Goal: Transaction & Acquisition: Purchase product/service

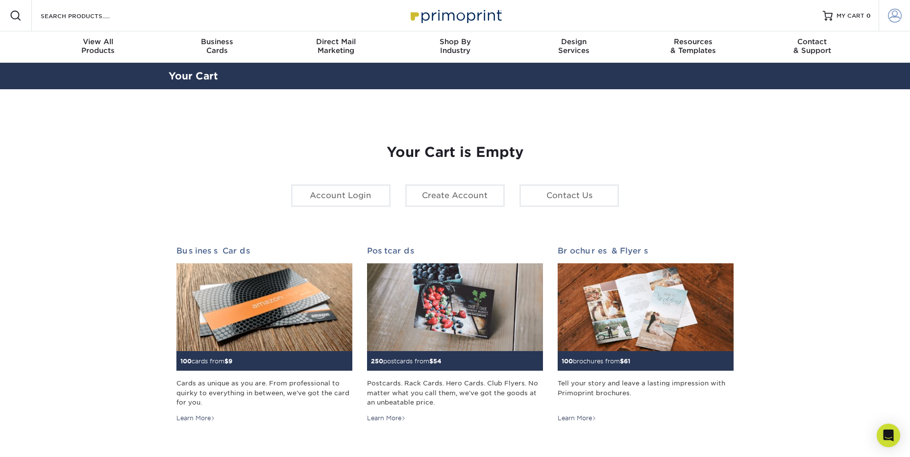
click at [891, 14] on span at bounding box center [895, 16] width 14 height 14
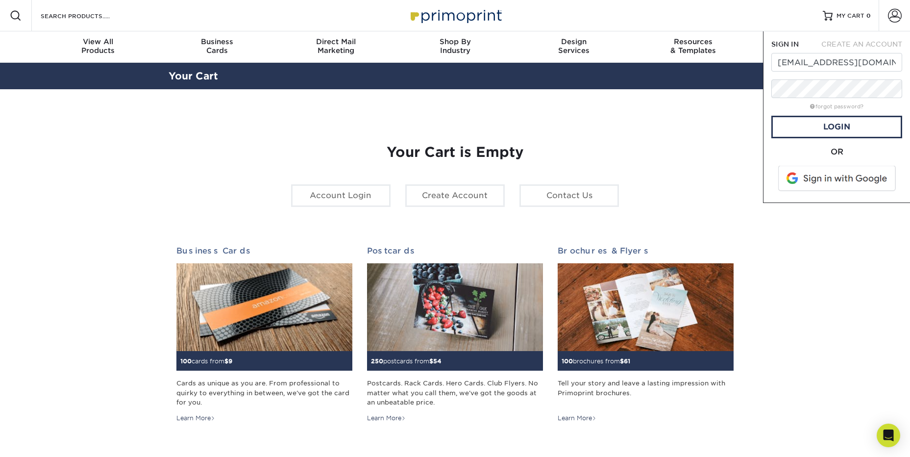
click at [730, 161] on div "Your Cart is Empty Account Login Create Account Contact Us Business Cards 100 c…" at bounding box center [455, 310] width 558 height 379
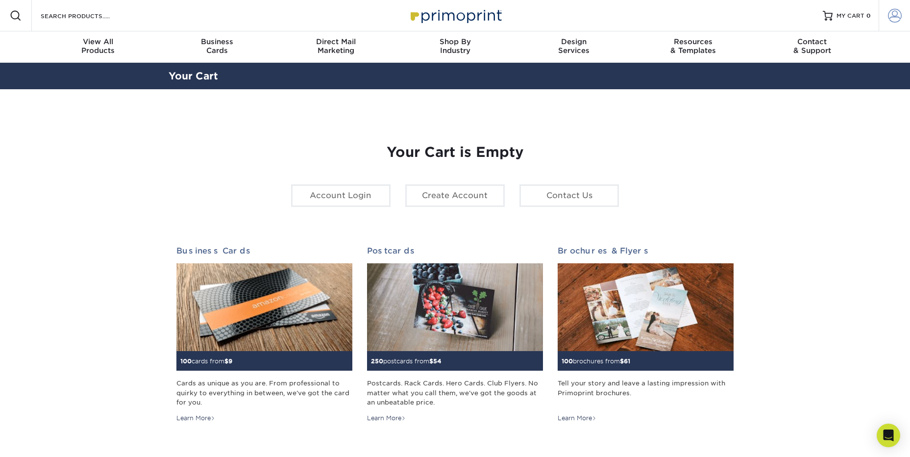
click at [898, 12] on span at bounding box center [895, 16] width 14 height 14
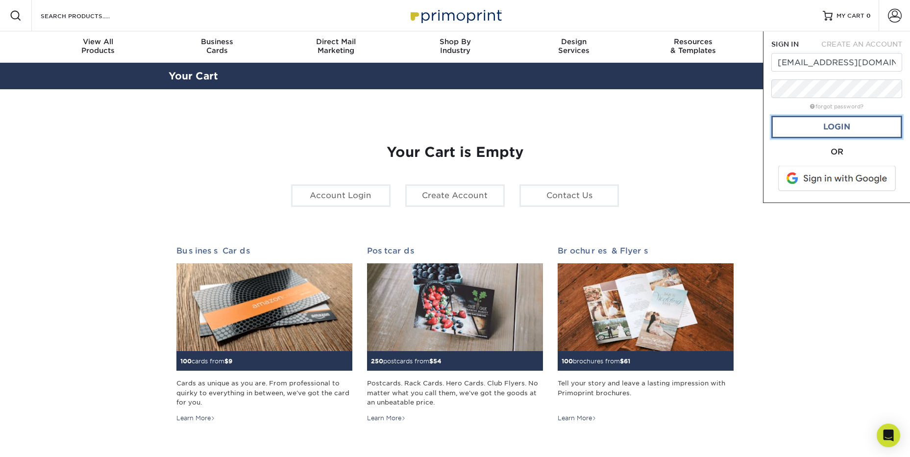
click at [848, 128] on link "Login" at bounding box center [836, 127] width 131 height 23
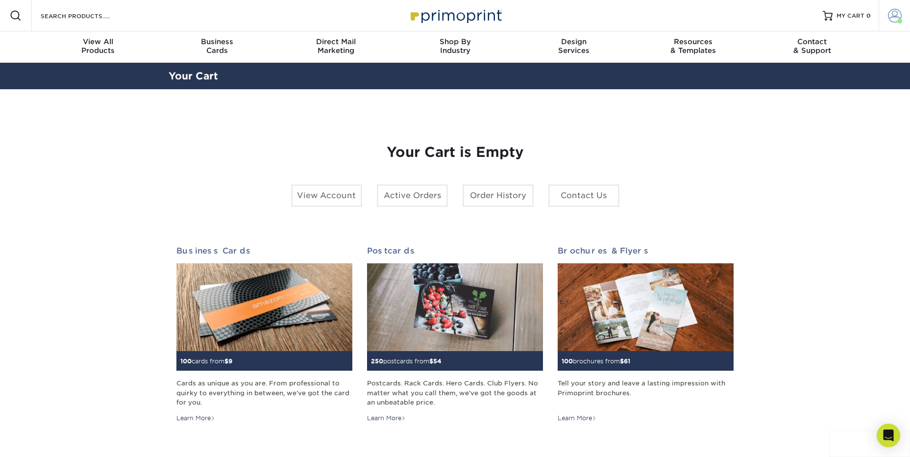
click at [896, 11] on span at bounding box center [895, 16] width 14 height 14
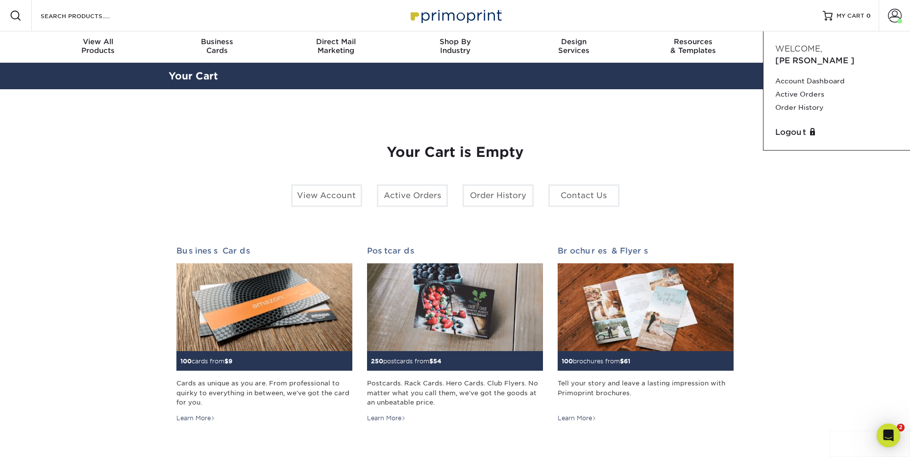
click at [713, 145] on h1 "Your Cart is Empty" at bounding box center [455, 152] width 558 height 17
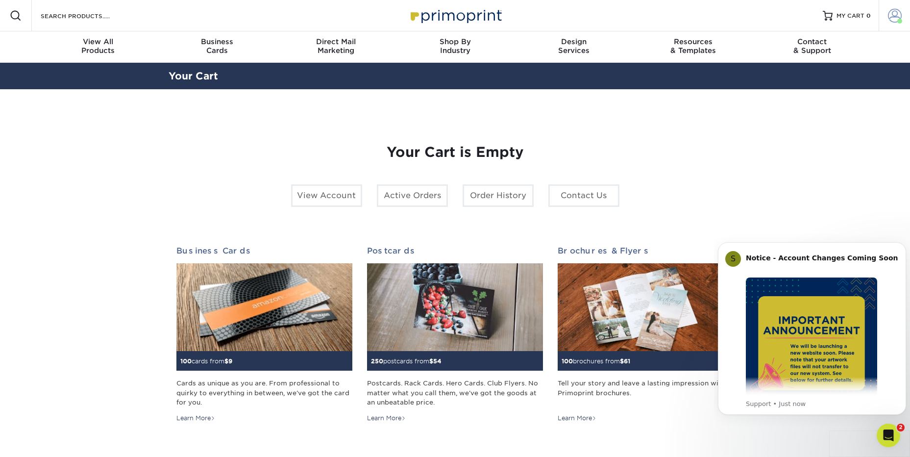
click at [896, 9] on span at bounding box center [895, 16] width 14 height 14
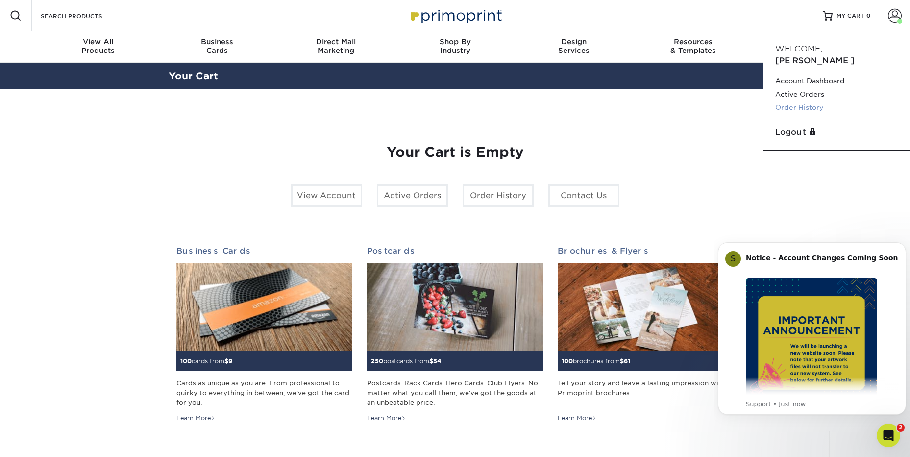
click at [818, 101] on link "Order History" at bounding box center [836, 107] width 123 height 13
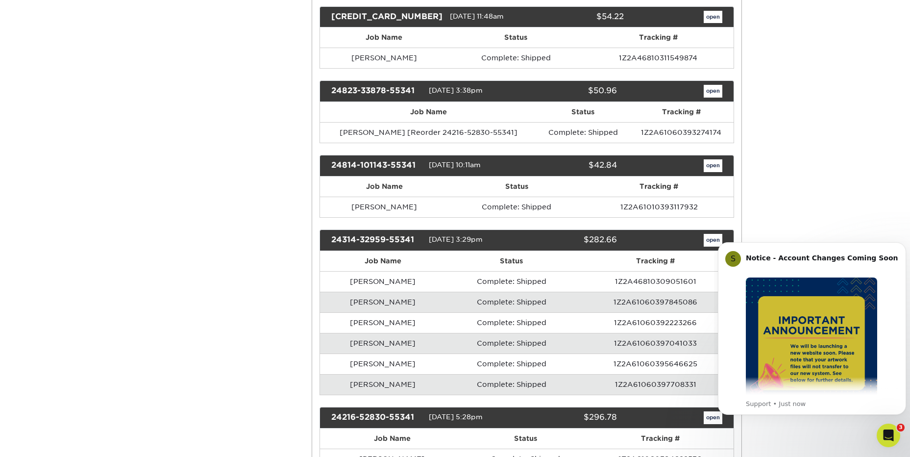
scroll to position [490, 0]
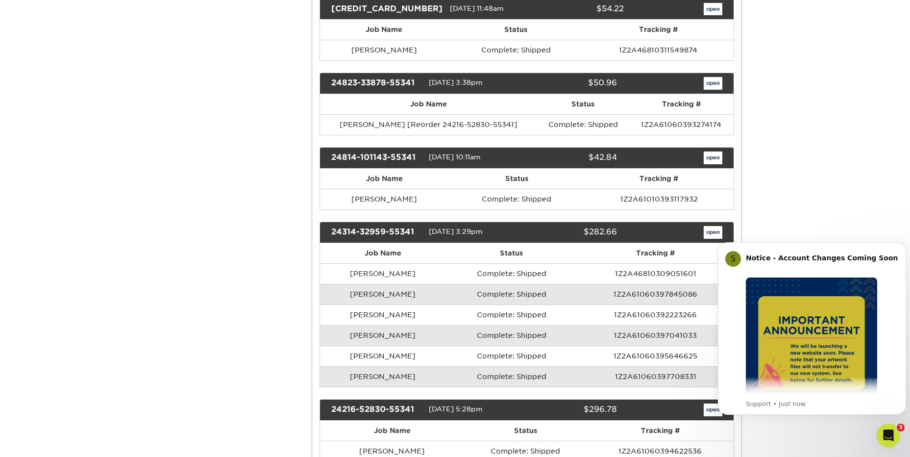
click at [369, 292] on td "Christy Franco" at bounding box center [382, 294] width 125 height 21
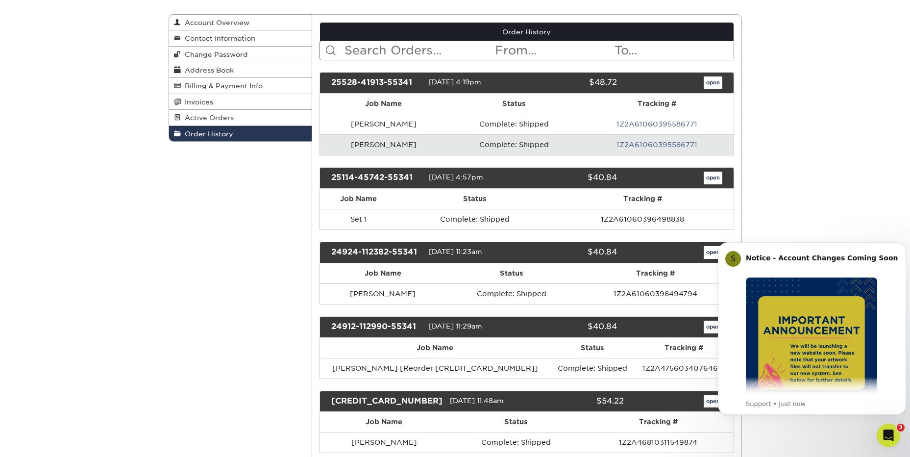
scroll to position [0, 0]
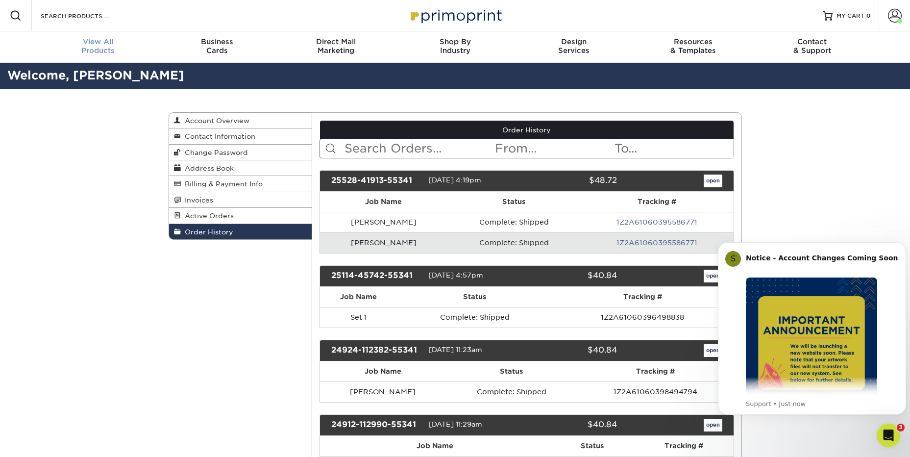
click at [88, 47] on div "View All Products" at bounding box center [98, 46] width 119 height 18
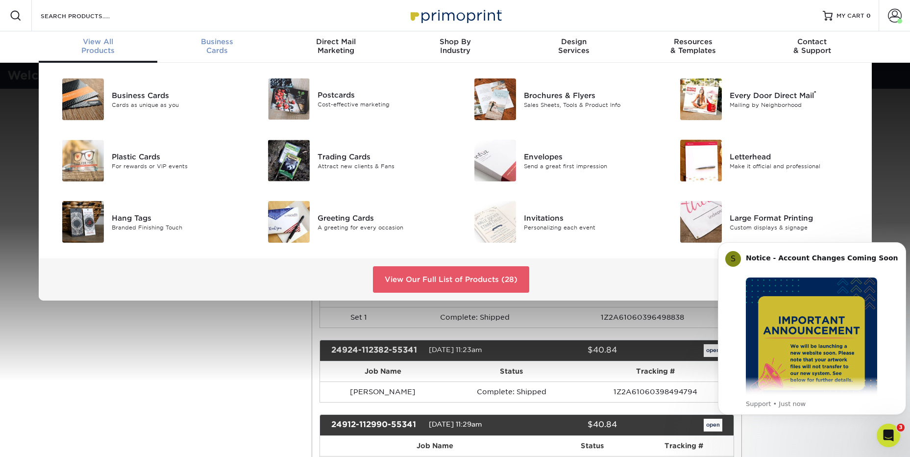
click at [211, 43] on span "Business" at bounding box center [216, 41] width 119 height 9
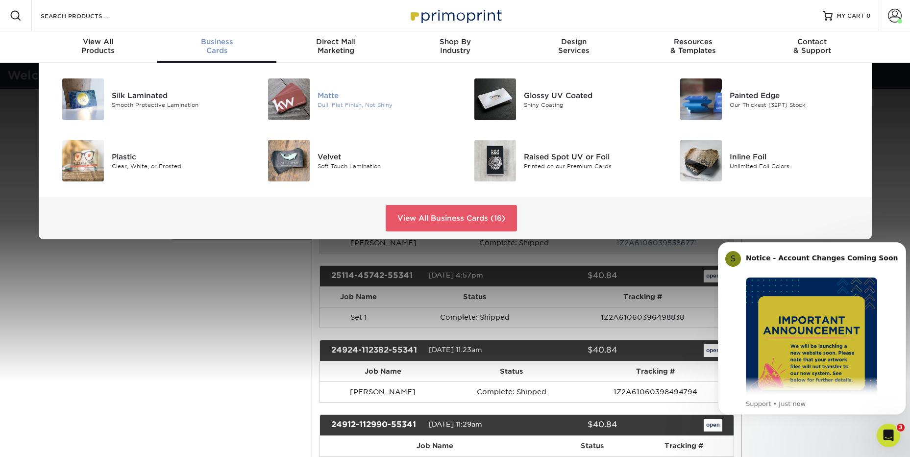
click at [294, 97] on img at bounding box center [289, 99] width 42 height 42
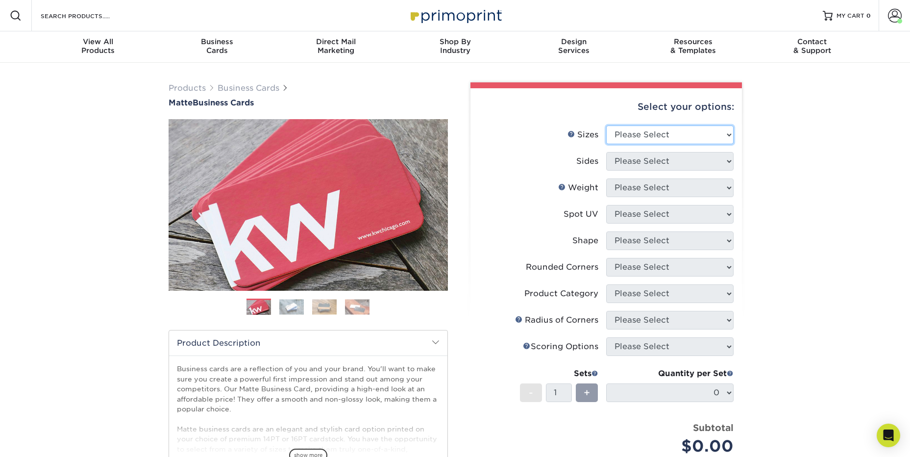
click at [700, 133] on select "Please Select 1.5" x 3.5" - Mini 1.75" x 3.5" - Mini 2" x 2" - Square 2" x 3" -…" at bounding box center [669, 134] width 127 height 19
select select "2.00x3.50"
click at [606, 125] on select "Please Select 1.5" x 3.5" - Mini 1.75" x 3.5" - Mini 2" x 2" - Square 2" x 3" -…" at bounding box center [669, 134] width 127 height 19
click at [677, 158] on select "Please Select Print Both Sides Print Front Only" at bounding box center [669, 161] width 127 height 19
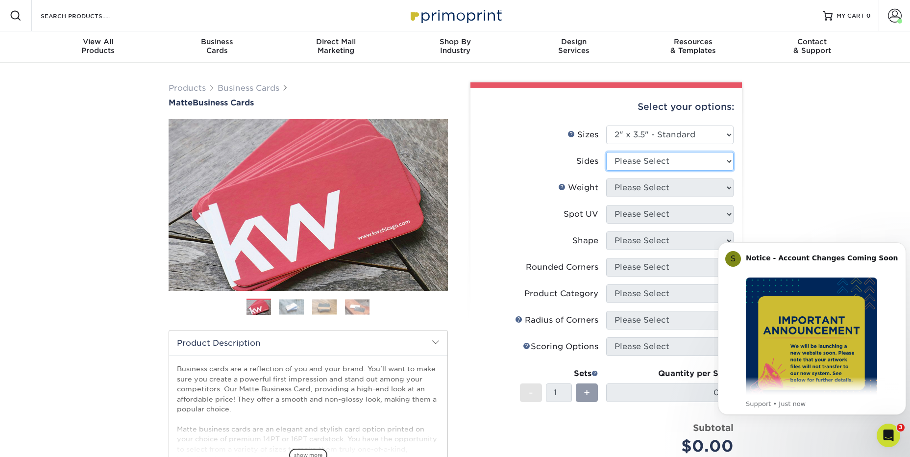
select select "13abbda7-1d64-4f25-8bb2-c179b224825d"
click at [606, 152] on select "Please Select Print Both Sides Print Front Only" at bounding box center [669, 161] width 127 height 19
click at [648, 191] on select "Please Select 16PT 14PT" at bounding box center [669, 187] width 127 height 19
select select "16PT"
click at [606, 178] on select "Please Select 16PT 14PT" at bounding box center [669, 187] width 127 height 19
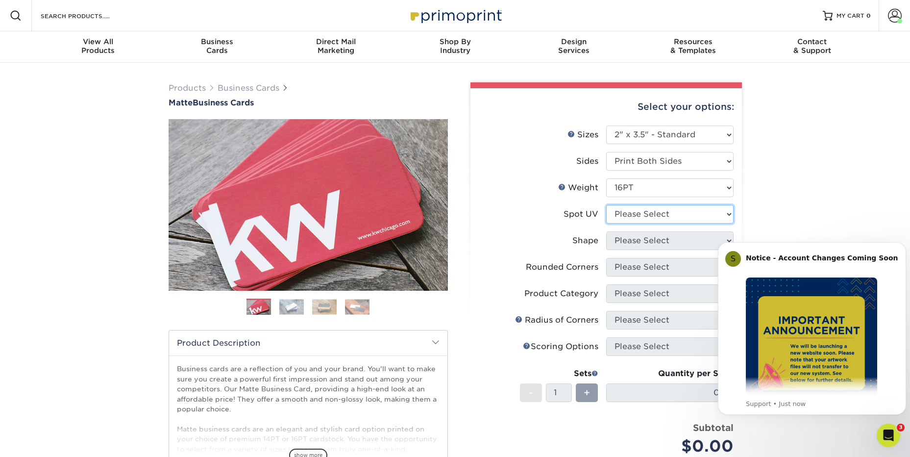
click at [668, 217] on select "Please Select No Spot UV Front and Back (Both Sides) Front Only Back Only" at bounding box center [669, 214] width 127 height 19
select select "3"
click at [606, 205] on select "Please Select No Spot UV Front and Back (Both Sides) Front Only Back Only" at bounding box center [669, 214] width 127 height 19
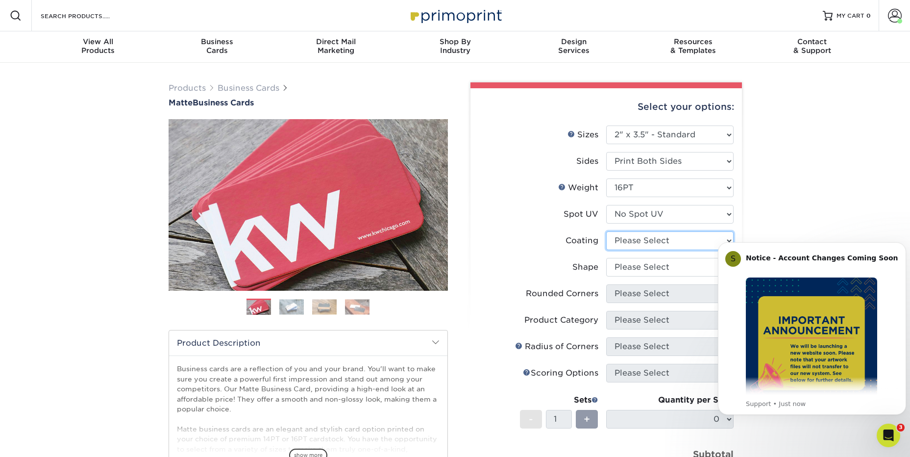
click at [646, 243] on select at bounding box center [669, 240] width 127 height 19
select select "121bb7b5-3b4d-429f-bd8d-bbf80e953313"
click at [606, 231] on select at bounding box center [669, 240] width 127 height 19
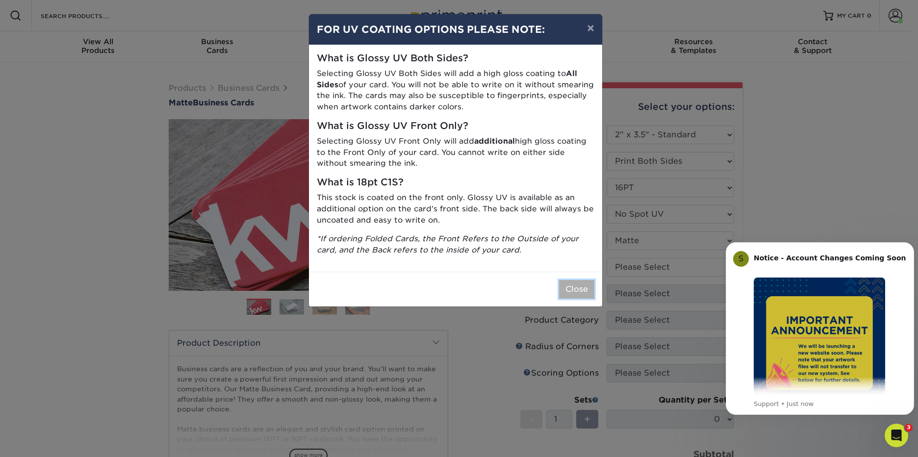
click at [585, 292] on button "Close" at bounding box center [576, 289] width 35 height 19
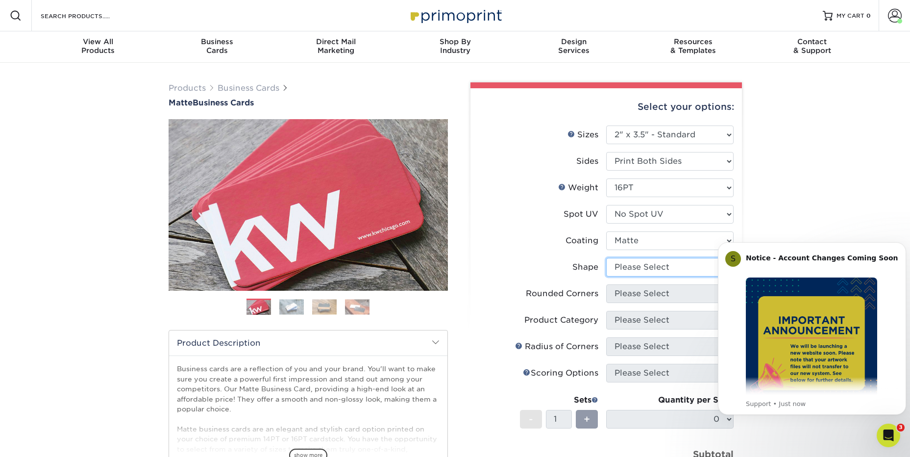
click at [646, 272] on select "Please Select Standard Oval" at bounding box center [669, 267] width 127 height 19
select select "standard"
click at [606, 258] on select "Please Select Standard Oval" at bounding box center [669, 267] width 127 height 19
click at [654, 290] on select "Please Select Yes - Round 2 Corners Yes - Round 4 Corners No" at bounding box center [669, 293] width 127 height 19
select select "0"
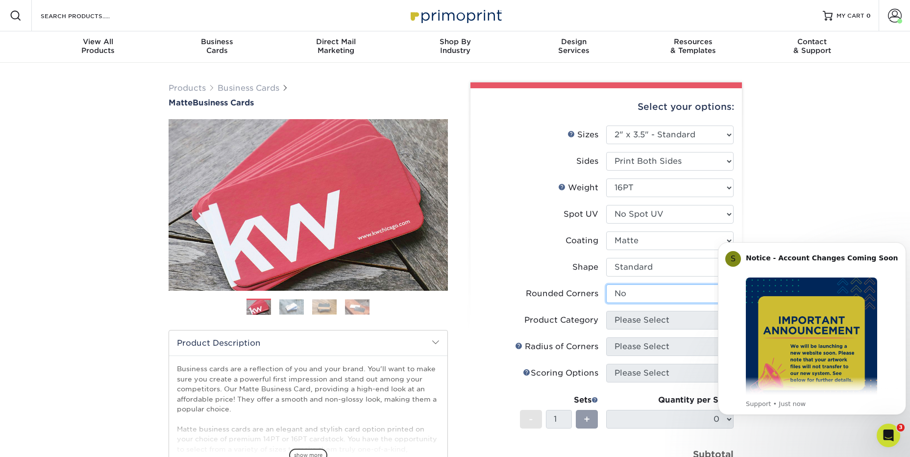
click at [606, 284] on select "Please Select Yes - Round 2 Corners Yes - Round 4 Corners No" at bounding box center [669, 293] width 127 height 19
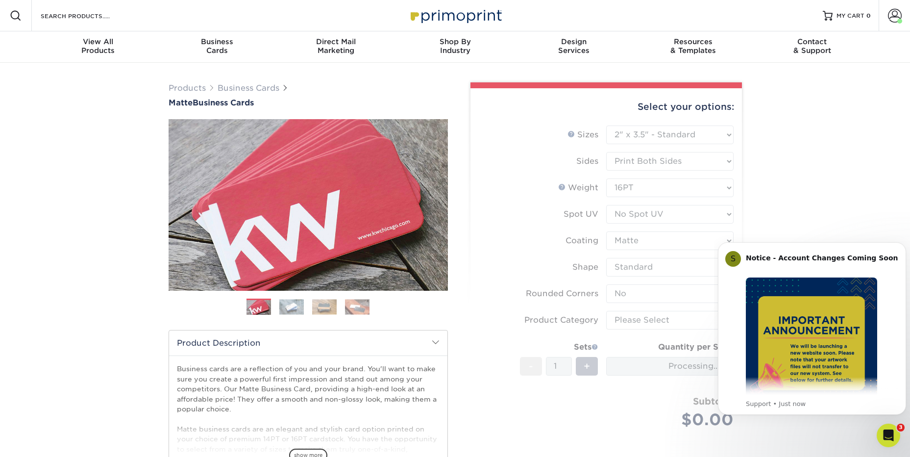
click at [816, 190] on div "Products Business Cards Matte Business Cards Previous Next 100 $ 9" at bounding box center [455, 324] width 910 height 523
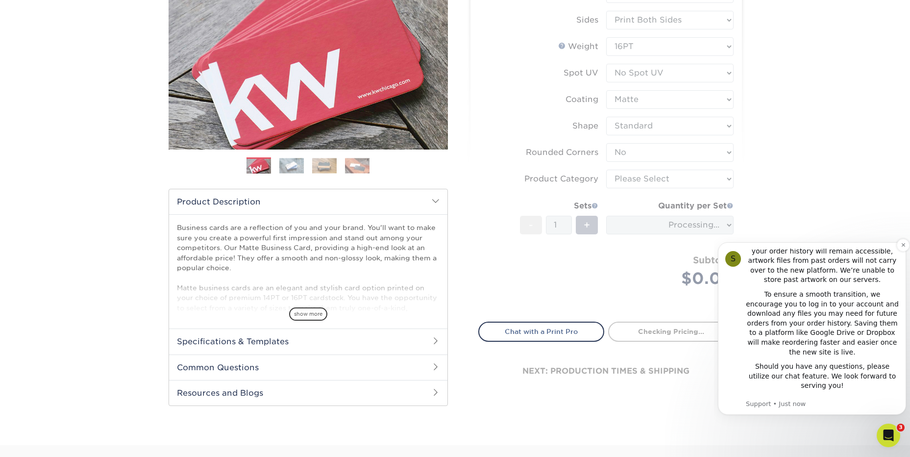
scroll to position [147, 0]
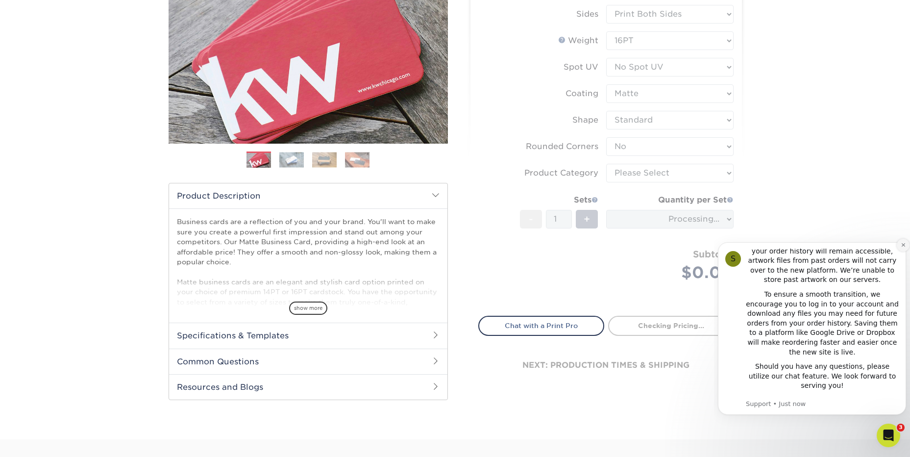
click at [901, 242] on icon "Dismiss notification" at bounding box center [903, 244] width 5 height 5
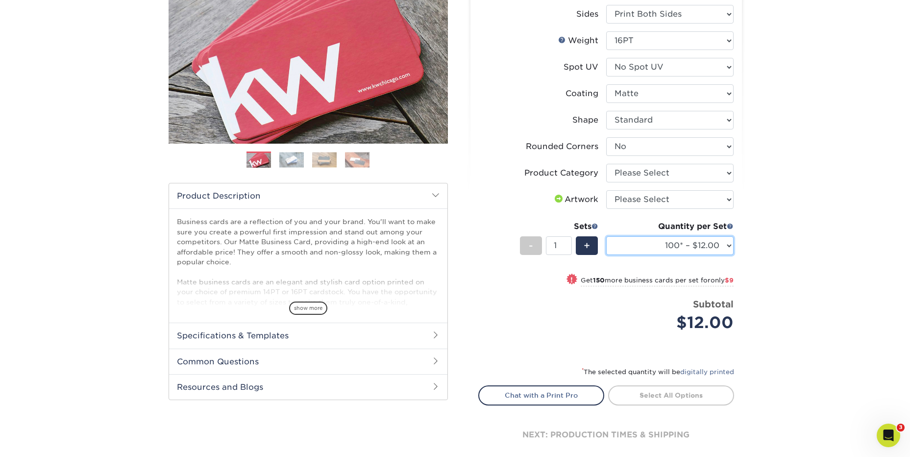
click at [691, 247] on select "100* – $12.00 250* – $21.00 500 – $42.00 1000 – $53.00 (free shipping*) 2500 – …" at bounding box center [669, 245] width 127 height 19
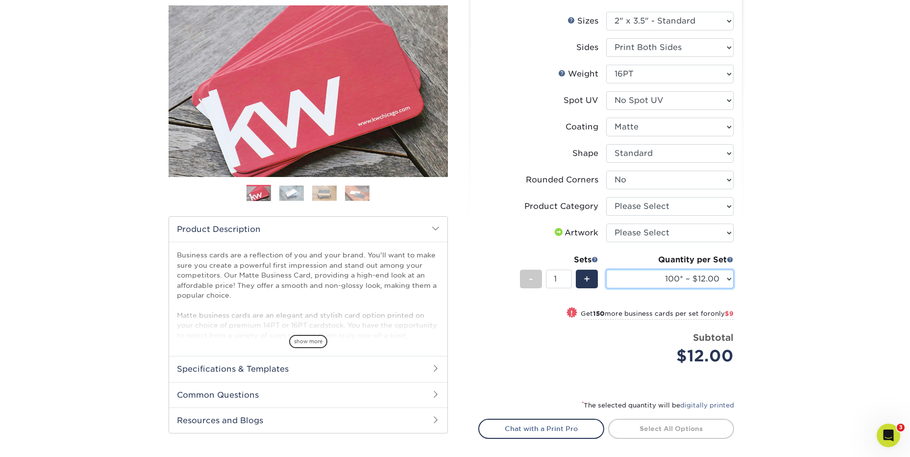
scroll to position [49, 0]
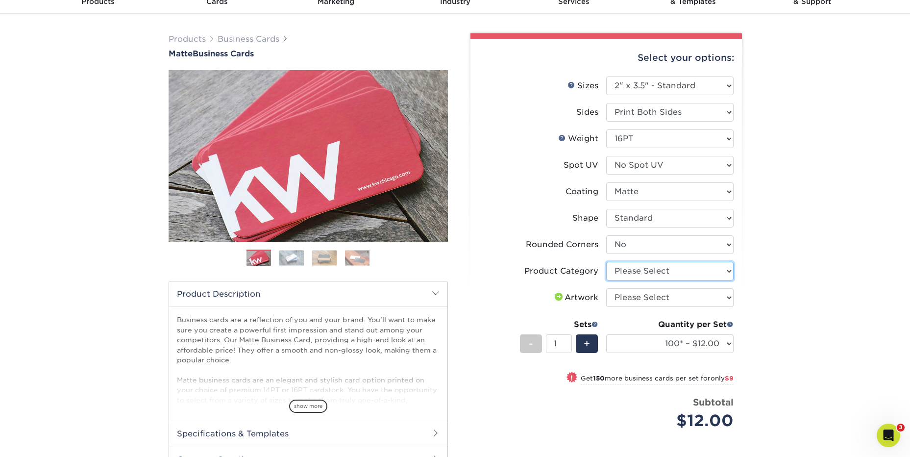
click at [681, 272] on select "Please Select Business Cards" at bounding box center [669, 271] width 127 height 19
select select "3b5148f1-0588-4f88-a218-97bcfdce65c1"
click at [606, 262] on select "Please Select Business Cards" at bounding box center [669, 271] width 127 height 19
click at [664, 299] on select "Please Select I will upload files I need a design - $100" at bounding box center [669, 297] width 127 height 19
select select "upload"
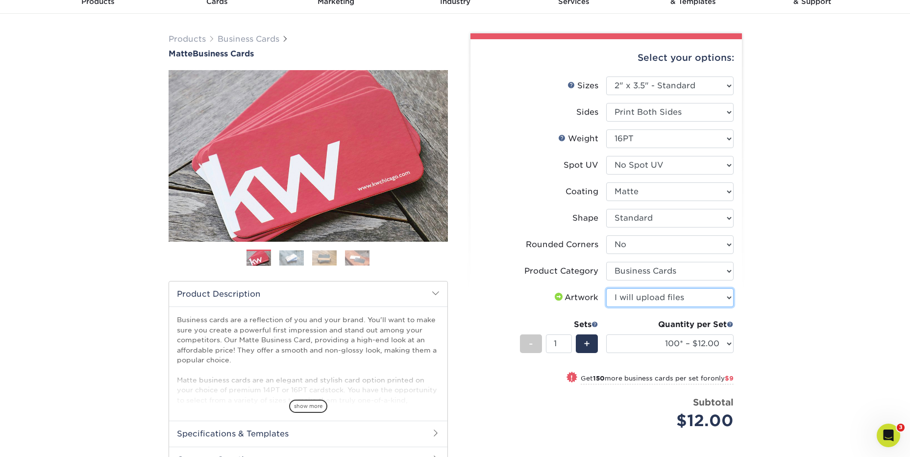
click at [606, 288] on select "Please Select I will upload files I need a design - $100" at bounding box center [669, 297] width 127 height 19
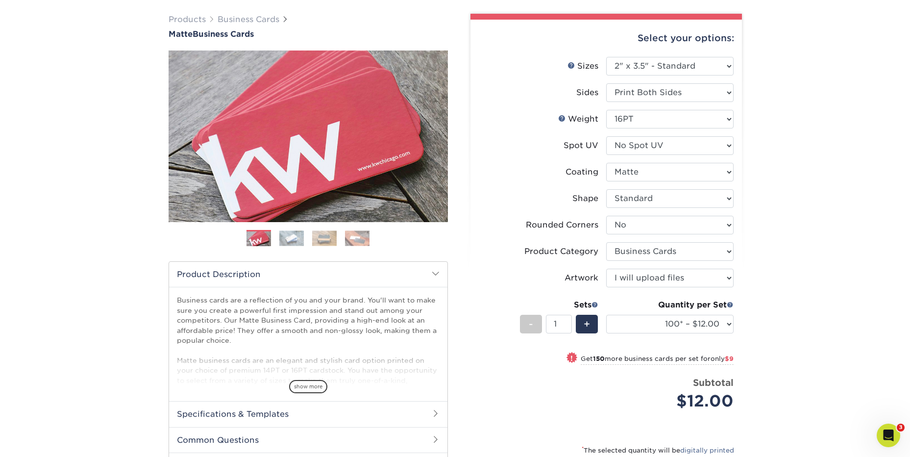
scroll to position [98, 0]
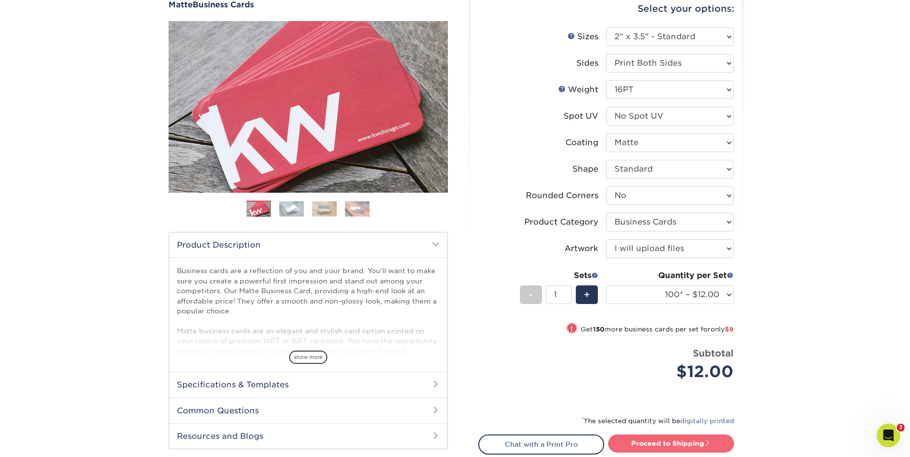
click at [692, 446] on link "Proceed to Shipping" at bounding box center [671, 443] width 126 height 18
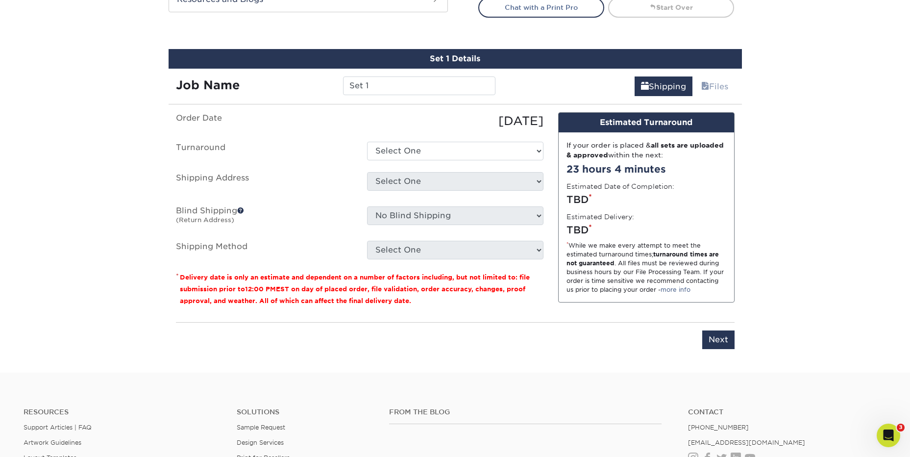
scroll to position [559, 0]
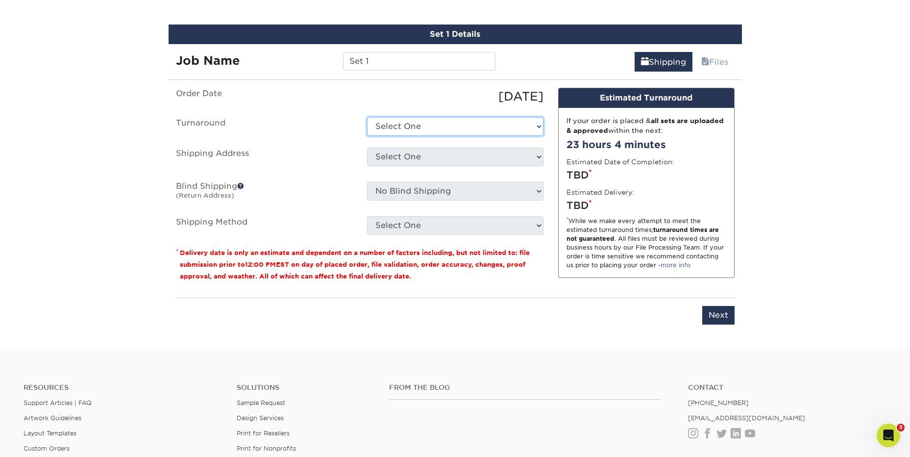
click at [377, 133] on select "Select One 2-4 Business Days 2 Day Next Business Day" at bounding box center [455, 126] width 176 height 19
select select "64c822c2-3af2-41d2-bec4-d4207c89befa"
click at [367, 117] on select "Select One 2-4 Business Days 2 Day Next Business Day" at bounding box center [455, 126] width 176 height 19
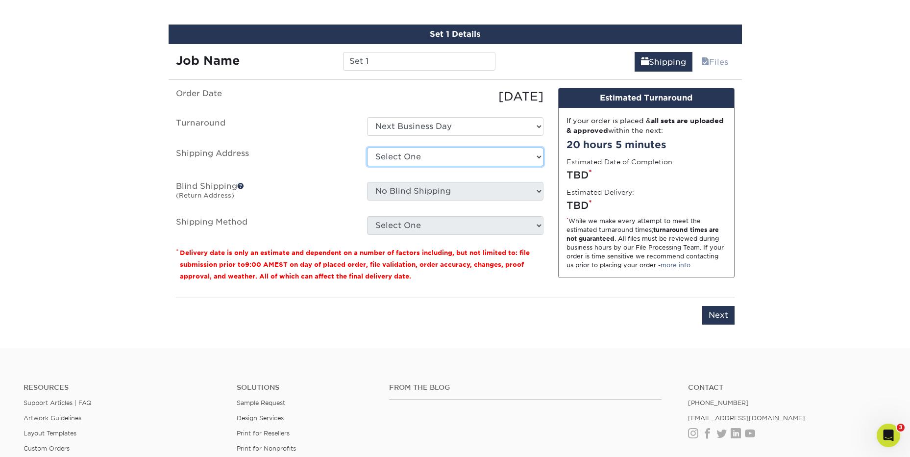
click at [456, 158] on select "Select One Dexter H. Dexter H.- Chi VGXI VGXI HQ + Add New Address" at bounding box center [455, 157] width 176 height 19
select select "19763"
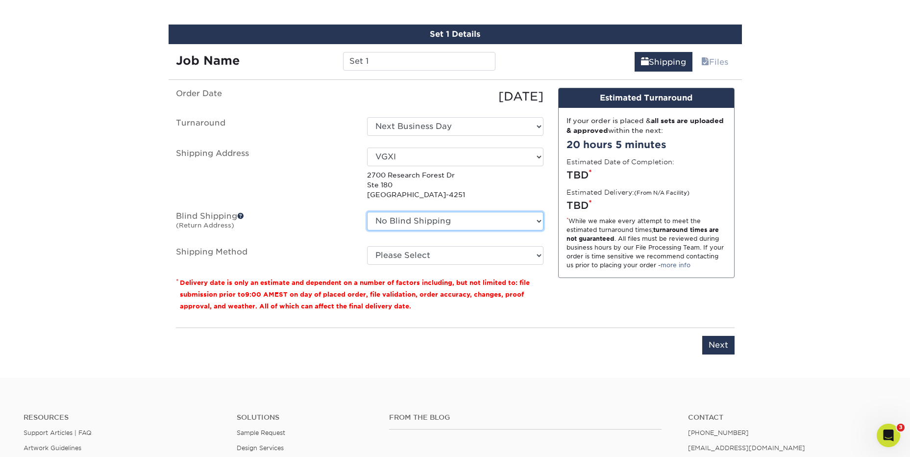
click at [415, 214] on select "No Blind Shipping Dexter H. Dexter H.- Chi VGXI VGXI HQ + Add New Address" at bounding box center [455, 221] width 176 height 19
select select "19763"
click at [367, 212] on select "No Blind Shipping Dexter H. Dexter H.- Chi VGXI VGXI HQ + Add New Address" at bounding box center [455, 221] width 176 height 19
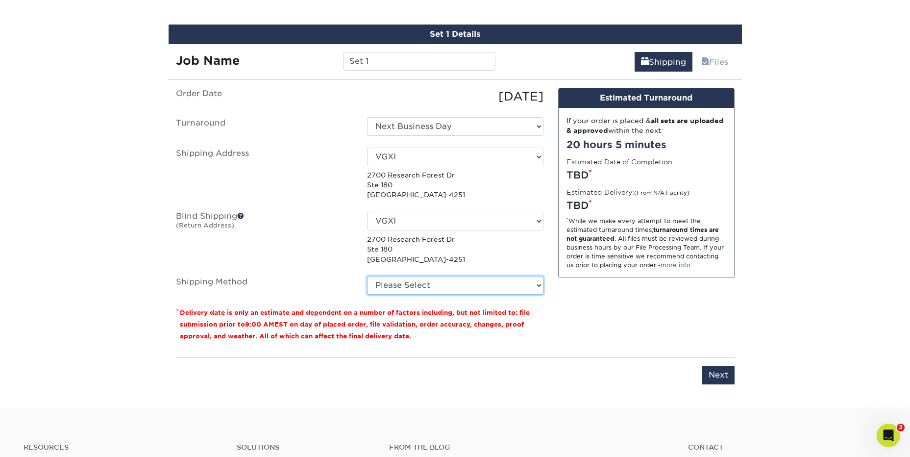
click at [431, 283] on select "Please Select UPS Ground (+$7.84) UPS 3 Day Select (+$29.71) UPS 2nd Day Air (+…" at bounding box center [455, 285] width 176 height 19
select select "03"
click at [367, 276] on select "Please Select UPS Ground (+$7.84) UPS 3 Day Select (+$29.71) UPS 2nd Day Air (+…" at bounding box center [455, 285] width 176 height 19
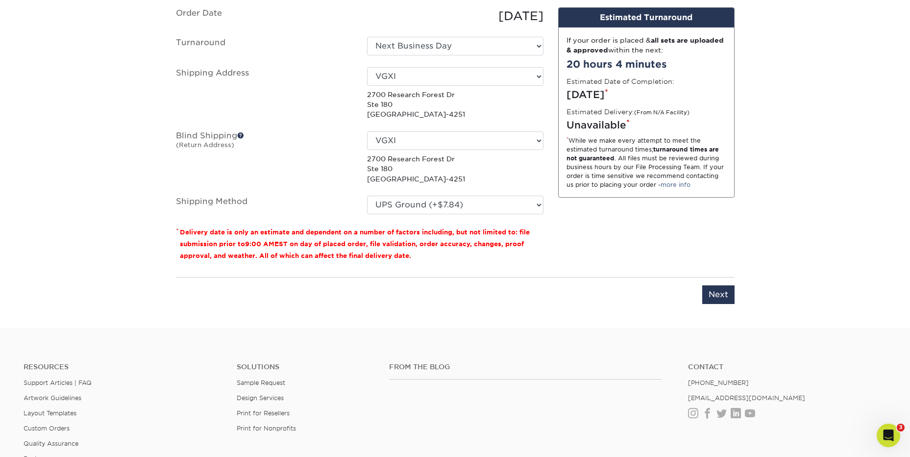
scroll to position [657, 0]
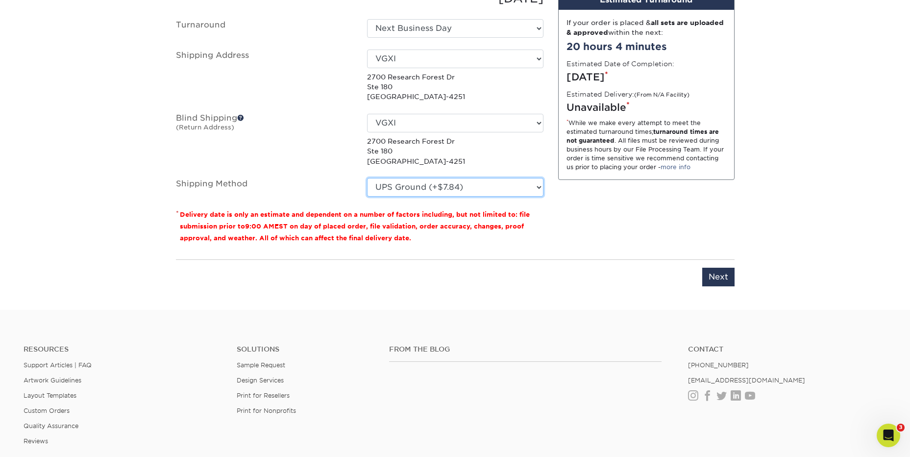
click at [447, 186] on select "Please Select UPS Ground (+$7.84) UPS 3 Day Select (+$29.71) UPS 2nd Day Air (+…" at bounding box center [455, 187] width 176 height 19
click at [367, 178] on select "Please Select UPS Ground (+$7.84) UPS 3 Day Select (+$29.71) UPS 2nd Day Air (+…" at bounding box center [455, 187] width 176 height 19
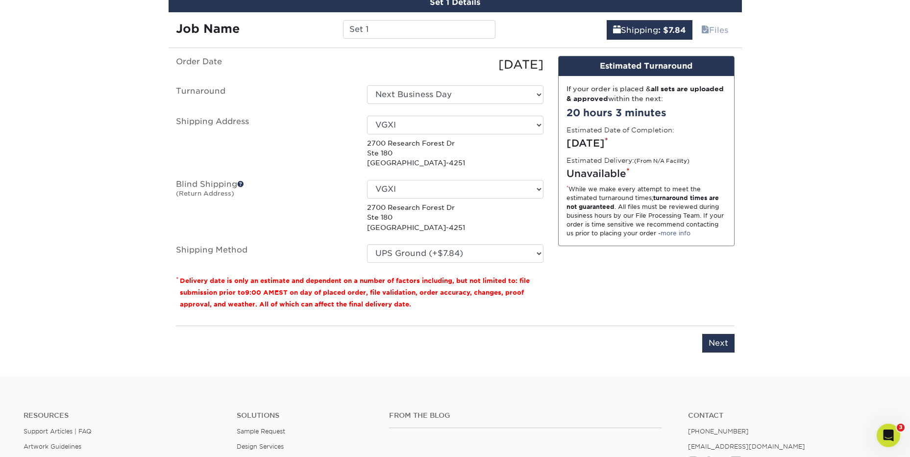
scroll to position [608, 0]
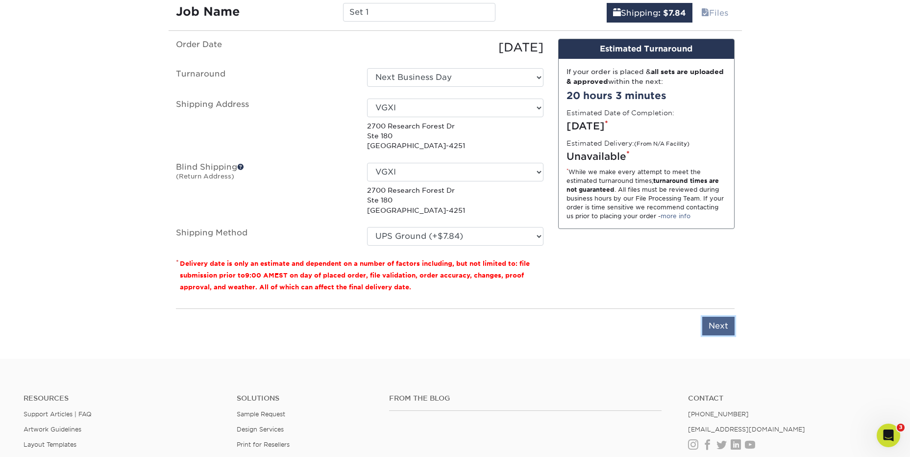
click at [725, 325] on input "Next" at bounding box center [718, 326] width 32 height 19
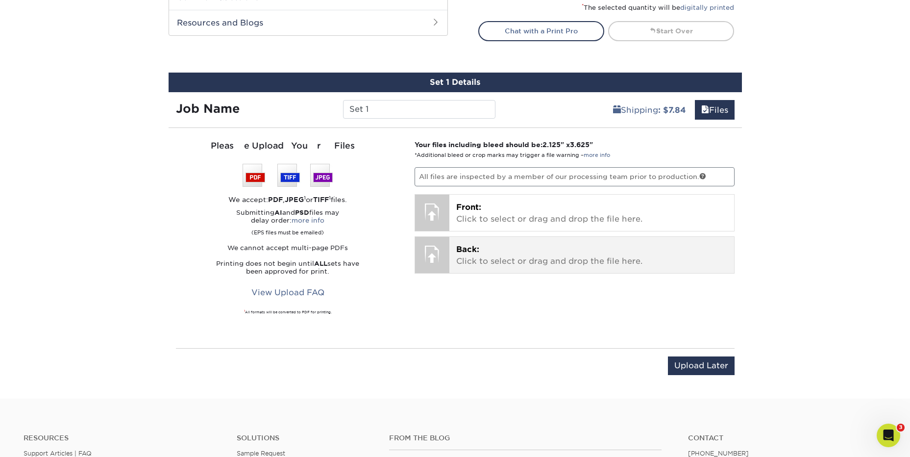
scroll to position [510, 0]
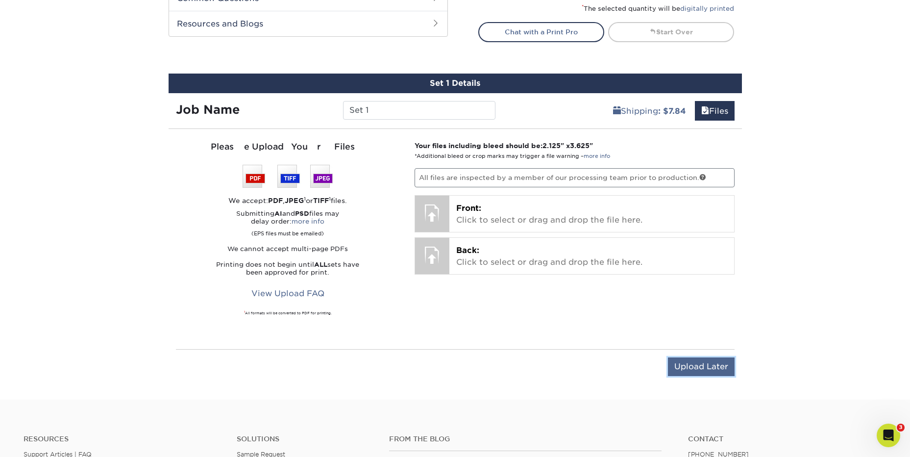
click at [704, 368] on input "Upload Later" at bounding box center [701, 366] width 67 height 19
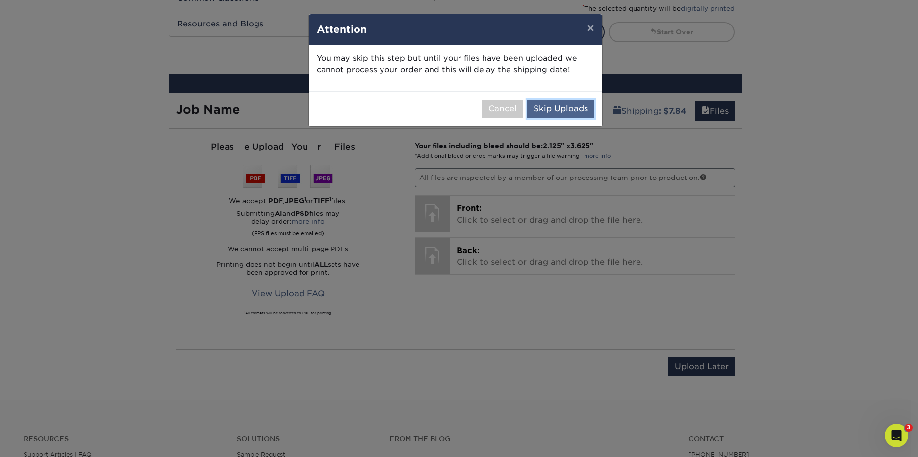
click at [556, 105] on button "Skip Uploads" at bounding box center [560, 108] width 67 height 19
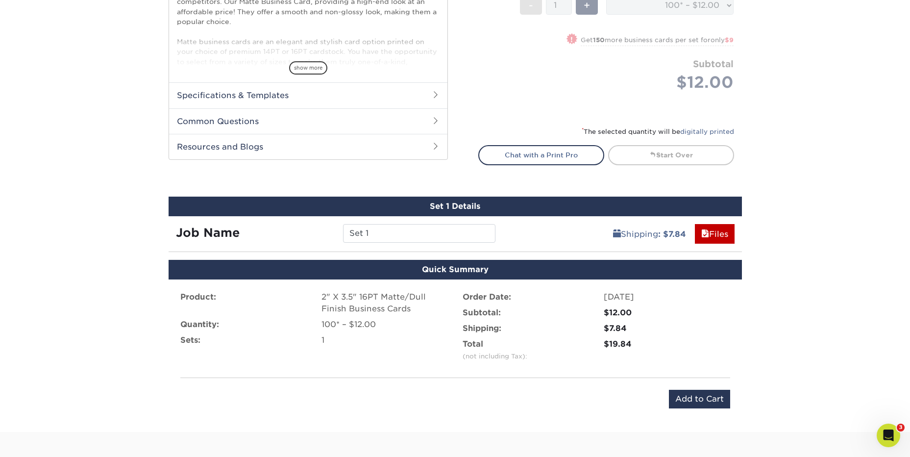
scroll to position [441, 0]
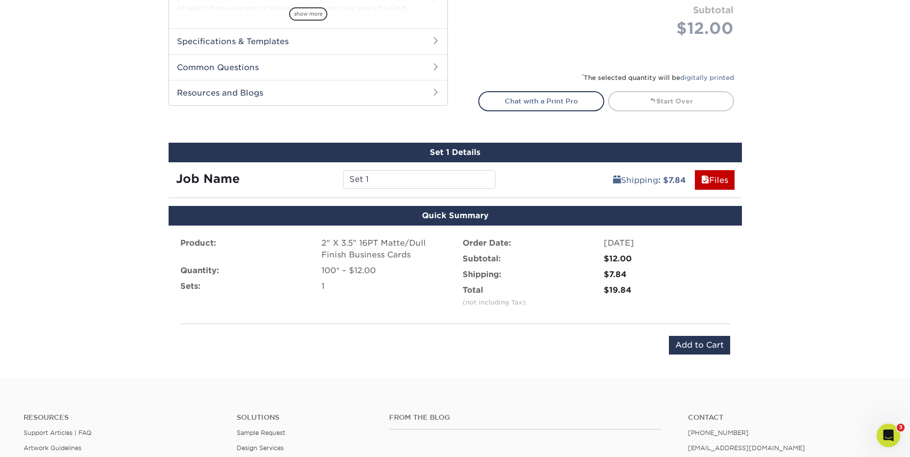
click at [252, 234] on div "Product: 2" X 3.5" 16PT Matte/Dull Finish Business Cards Quantity: 100* – $12.0…" at bounding box center [455, 295] width 573 height 141
drag, startPoint x: 481, startPoint y: 150, endPoint x: 442, endPoint y: 223, distance: 82.9
click at [479, 156] on div "Set 1 Details" at bounding box center [455, 153] width 573 height 20
drag, startPoint x: 455, startPoint y: 274, endPoint x: 463, endPoint y: 276, distance: 8.5
click at [463, 276] on div "Product: 2" X 3.5" 16PT Matte/Dull Finish Business Cards Quantity: 100* – $12.0…" at bounding box center [455, 274] width 565 height 74
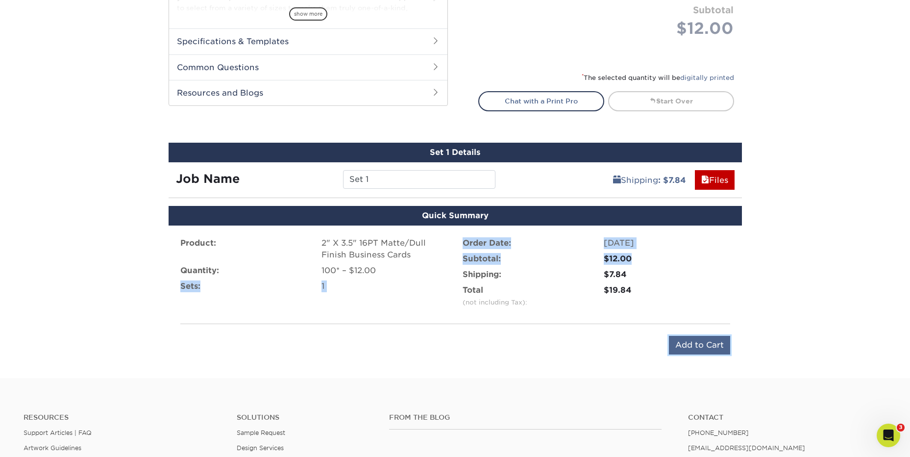
click at [698, 336] on input "Add to Cart" at bounding box center [699, 345] width 61 height 19
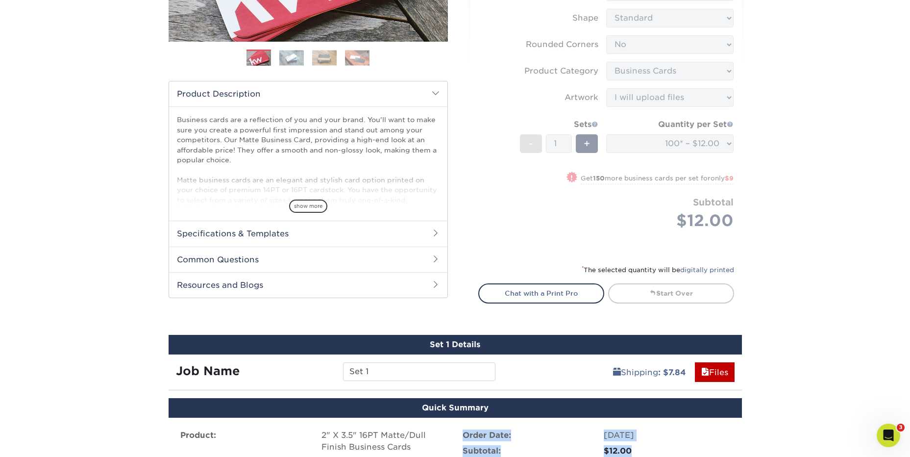
scroll to position [245, 0]
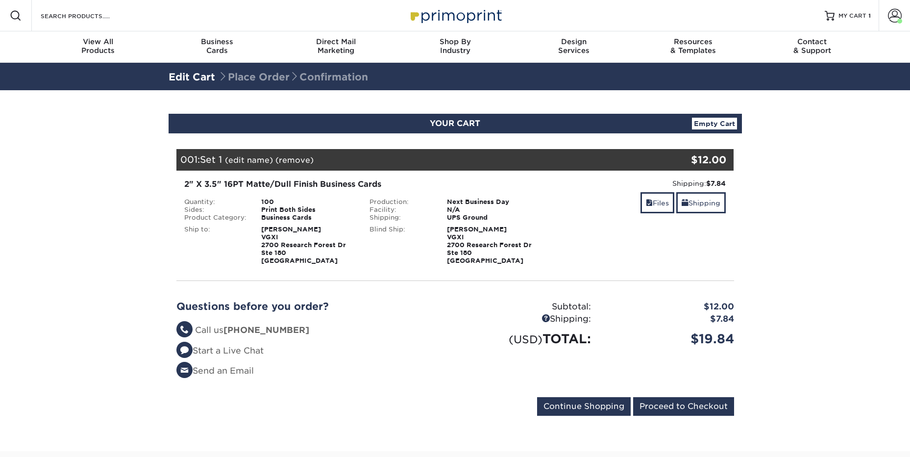
select select "19763"
click at [698, 210] on link "Shipping" at bounding box center [701, 202] width 50 height 21
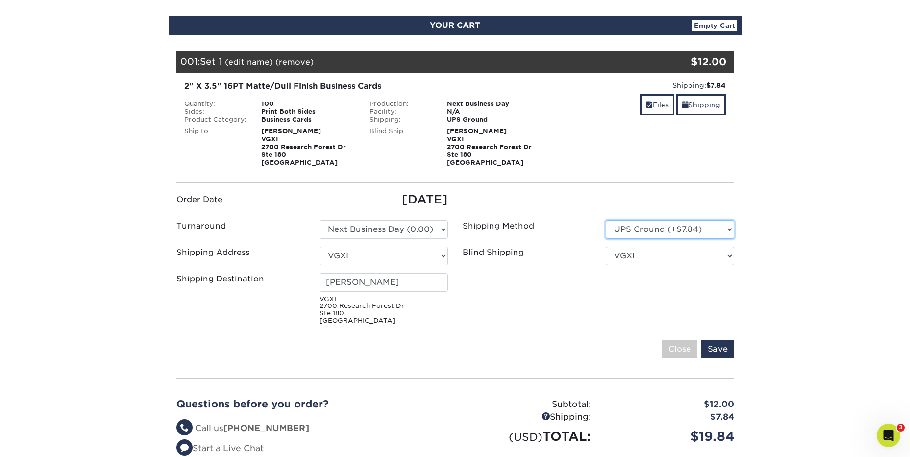
click at [705, 227] on select "Please Select UPS Ground (+$7.84) UPS 3 Day Select (+$29.71) UPS 2nd Day Air (+…" at bounding box center [670, 229] width 128 height 19
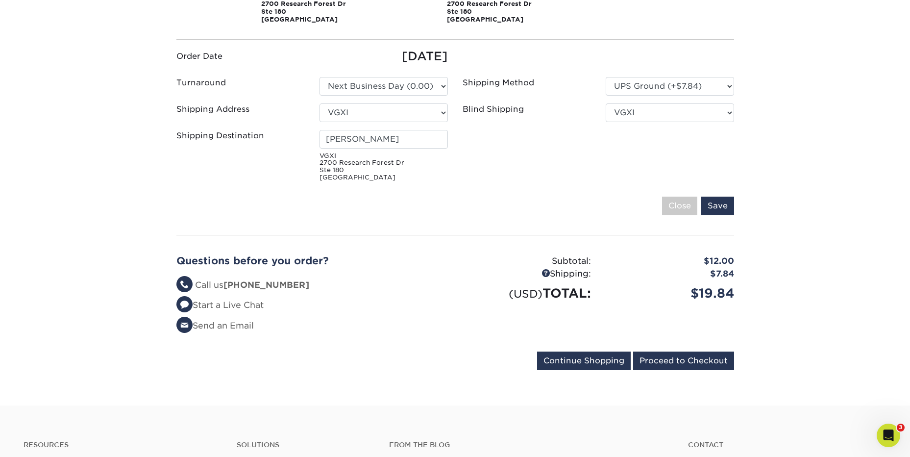
scroll to position [245, 0]
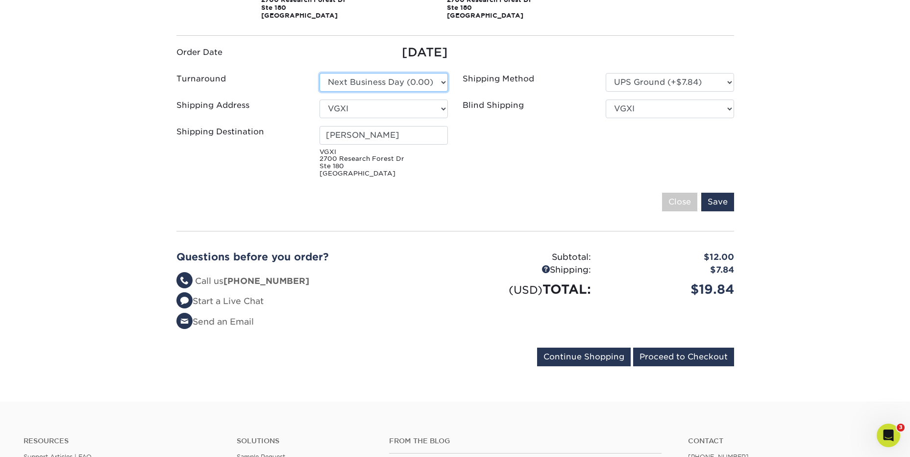
click at [400, 84] on select "Please Select 2 Business Days (0.00) 2-4 Business Days (0.00) Next Business Day…" at bounding box center [384, 82] width 128 height 19
click at [383, 79] on select "Please Select 2 Business Days (0.00) 2-4 Business Days (0.00) Next Business Day…" at bounding box center [384, 82] width 128 height 19
click at [573, 172] on ul "Order Date [DATE] Turnaround Please Select Select One" at bounding box center [455, 113] width 572 height 138
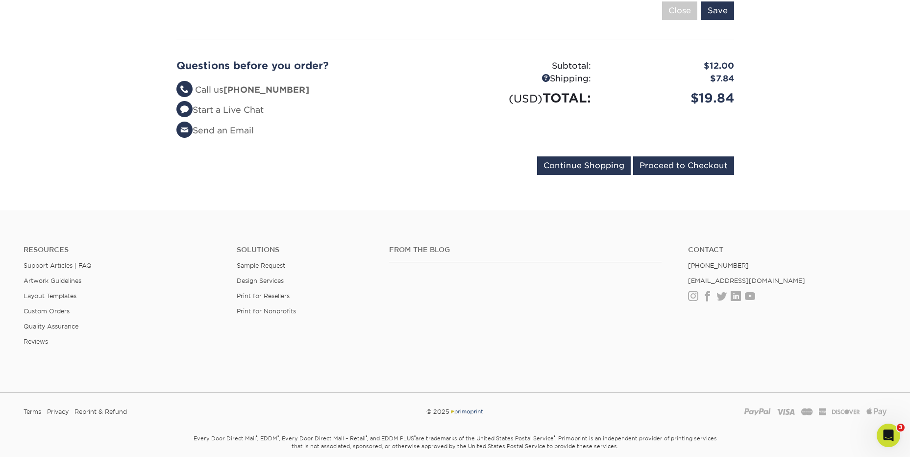
scroll to position [477, 0]
